Goal: Obtain resource: Download file/media

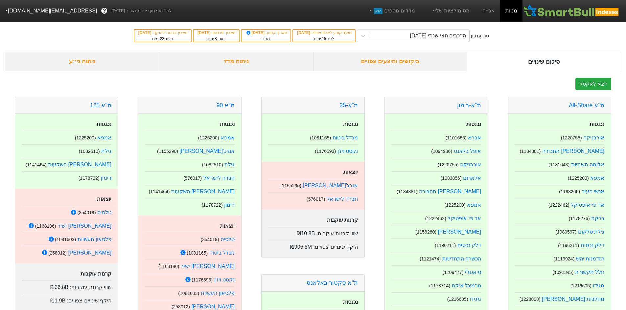
click at [428, 64] on div "ביקושים והיצעים צפויים" at bounding box center [390, 61] width 154 height 19
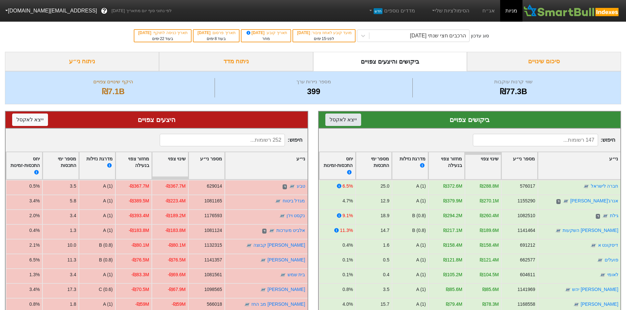
click at [350, 122] on button "ייצא ל אקסל" at bounding box center [343, 120] width 36 height 12
click at [29, 117] on button "ייצא ל אקסל" at bounding box center [30, 120] width 36 height 12
click at [424, 33] on div "הרכבים חצי שנתי [DATE]" at bounding box center [438, 36] width 56 height 8
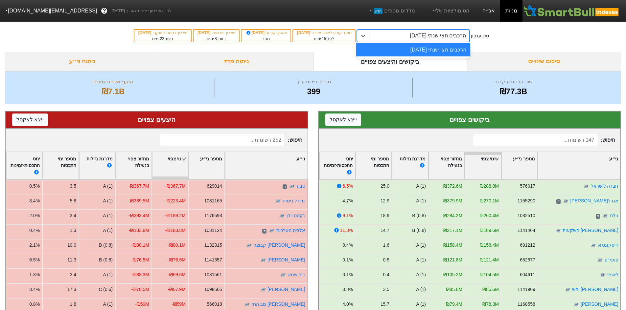
click at [492, 9] on link "אג״ח" at bounding box center [488, 11] width 23 height 22
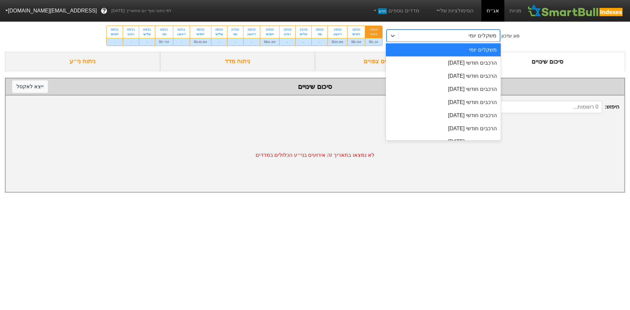
click at [444, 38] on div "משקלים יומי" at bounding box center [449, 36] width 101 height 12
click at [450, 67] on div "הרכבים חודשי 29/10/2025" at bounding box center [443, 62] width 115 height 13
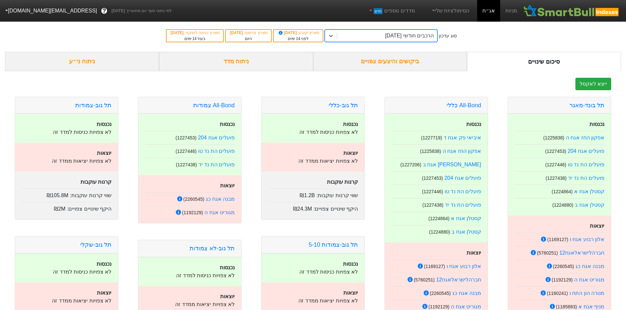
click at [398, 61] on div "ביקושים והיצעים צפויים" at bounding box center [390, 61] width 154 height 19
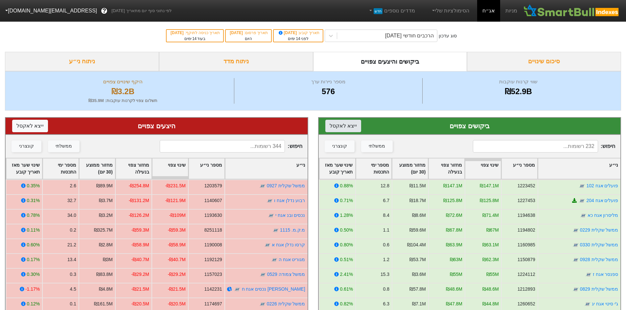
click at [342, 127] on button "ייצא ל אקסל" at bounding box center [343, 126] width 36 height 12
click at [36, 125] on button "ייצא ל אקסל" at bounding box center [30, 126] width 36 height 12
click at [408, 36] on div "הרכבים חודשי 29/10/2025" at bounding box center [409, 36] width 49 height 8
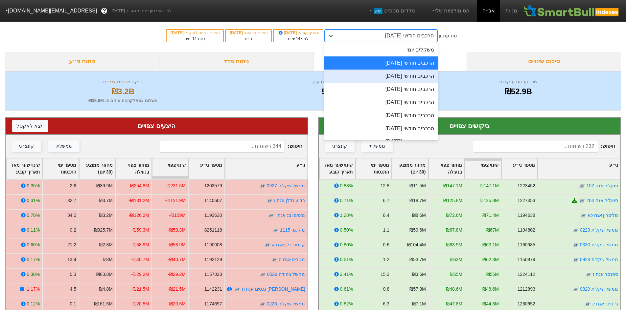
click at [407, 77] on div "הרכבים חודשי 26/11/2025" at bounding box center [381, 76] width 114 height 13
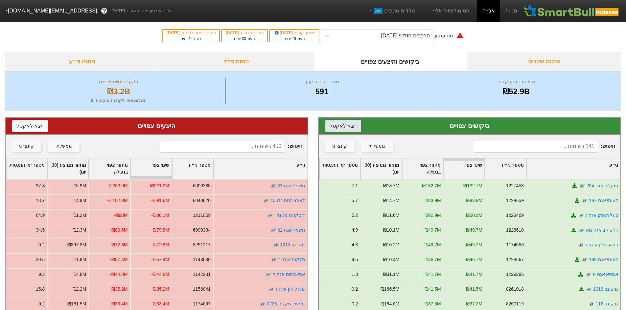
click at [347, 126] on button "ייצא ל אקסל" at bounding box center [343, 126] width 36 height 12
click at [39, 126] on button "ייצא ל אקסל" at bounding box center [30, 126] width 36 height 12
click at [428, 37] on div "הרכבים חודשי 26/11/2025" at bounding box center [405, 36] width 49 height 8
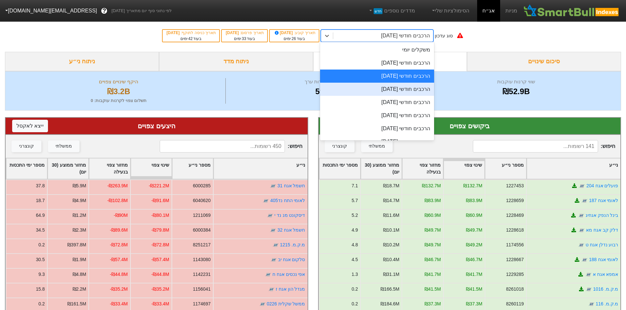
click at [412, 90] on div "הרכבים חודשי 30/12/2025" at bounding box center [377, 89] width 114 height 13
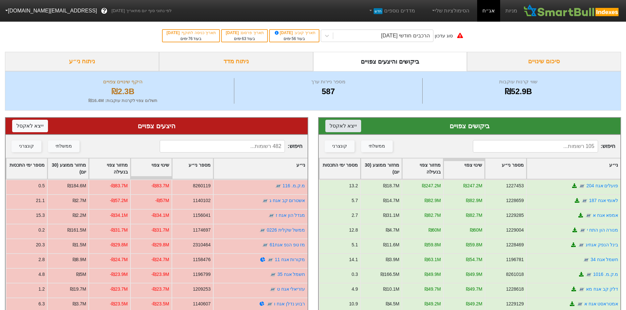
click at [338, 126] on button "ייצא ל אקסל" at bounding box center [343, 126] width 36 height 12
click at [567, 39] on div "סוג עדכון הרכבים חודשי 30/12/2025 תאריך קובע : 10/12/2025 בעוד 56 ימים תאריך פר…" at bounding box center [313, 36] width 626 height 32
click at [19, 127] on button "ייצא ל אקסל" at bounding box center [30, 126] width 36 height 12
drag, startPoint x: 429, startPoint y: 115, endPoint x: 455, endPoint y: 124, distance: 27.2
click at [451, 123] on div "ביקושים צפויים ייצא ל אקסל חיפוש : ממשלתי קונצרני ני״ע מספר ני״ע שינוי צפוי מחז…" at bounding box center [469, 264] width 313 height 306
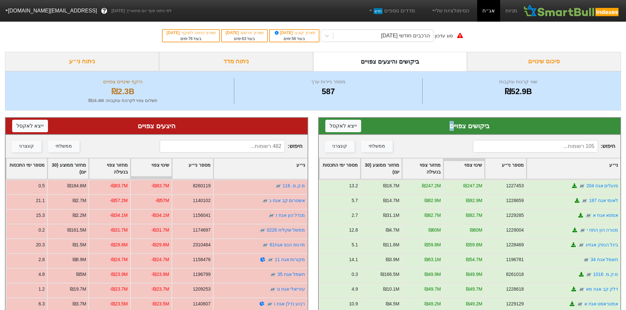
click at [479, 124] on div "ביקושים צפויים ייצא ל אקסל" at bounding box center [469, 126] width 289 height 10
click at [465, 131] on div "ביקושים צפויים ייצא ל אקסל" at bounding box center [469, 126] width 289 height 10
click at [169, 127] on div "היצעים צפויים ייצא ל אקסל" at bounding box center [156, 126] width 289 height 10
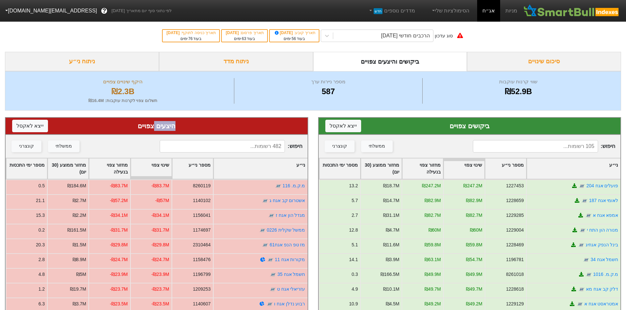
click at [169, 127] on div "היצעים צפויים ייצא ל אקסל" at bounding box center [156, 126] width 289 height 10
click at [149, 127] on div "היצעים צפויים ייצא ל אקסל" at bounding box center [156, 126] width 289 height 10
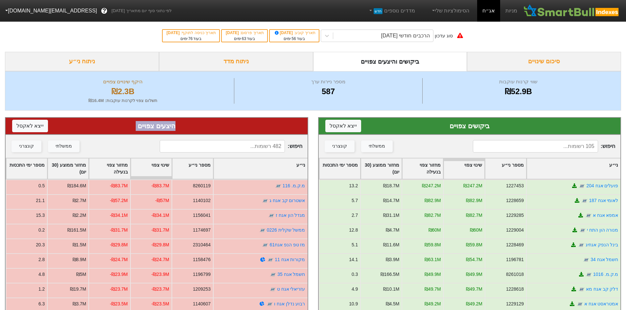
click at [171, 127] on div "היצעים צפויים ייצא ל אקסל" at bounding box center [156, 126] width 289 height 10
click at [150, 125] on div "היצעים צפויים ייצא ל אקסל" at bounding box center [156, 126] width 289 height 10
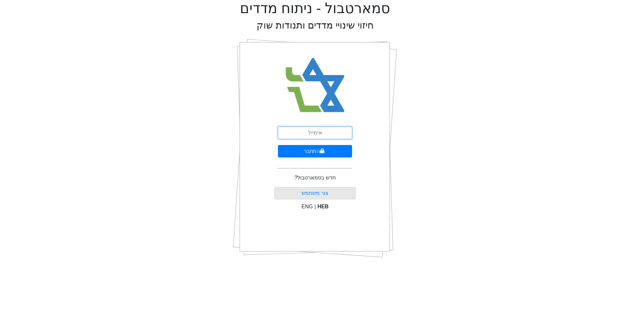
click at [307, 136] on input "email" at bounding box center [315, 133] width 74 height 12
type input "[EMAIL_ADDRESS][DOMAIN_NAME]"
click at [298, 151] on button "התחבר" at bounding box center [315, 151] width 74 height 12
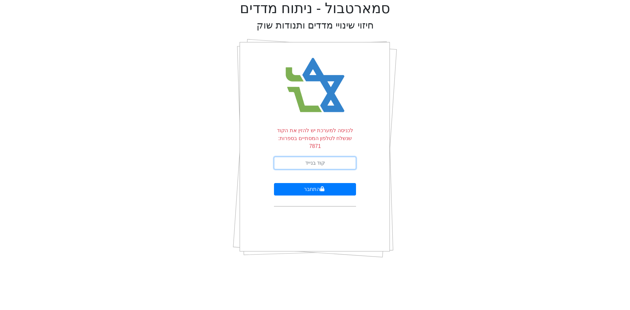
click at [336, 158] on input "text" at bounding box center [315, 163] width 82 height 12
type input "629804"
click at [274, 183] on button "התחבר" at bounding box center [315, 189] width 82 height 12
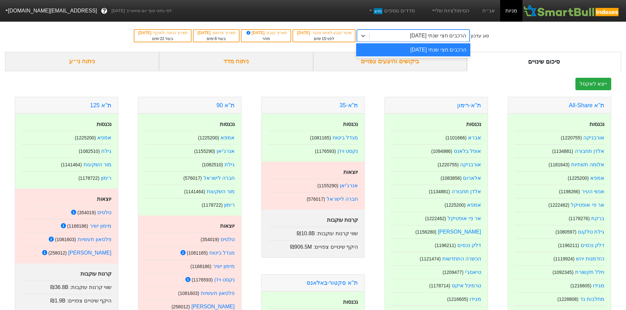
click at [424, 34] on div "הרכבים חצי שנתי [DATE]" at bounding box center [438, 36] width 56 height 8
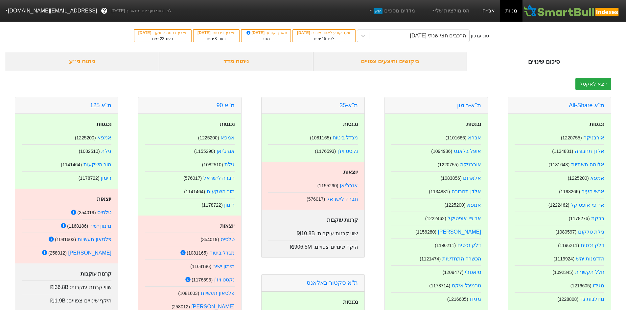
click at [488, 9] on link "אג״ח" at bounding box center [488, 11] width 23 height 22
